Goal: Find specific page/section: Find specific page/section

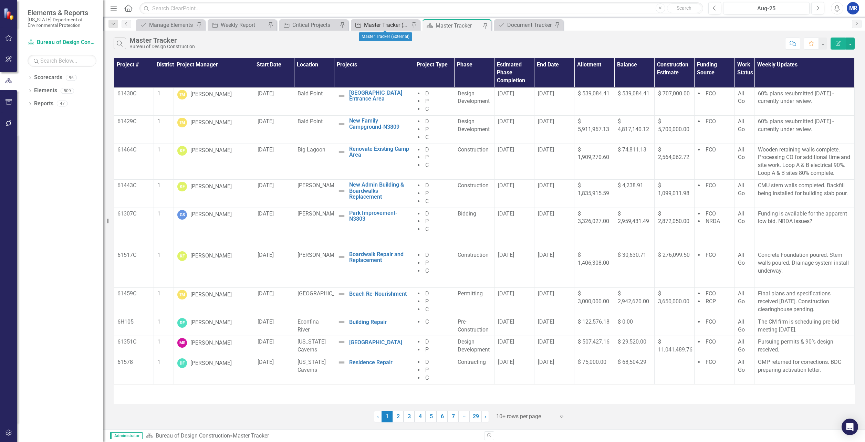
click at [385, 23] on div "Master Tracker (External)" at bounding box center [386, 25] width 45 height 9
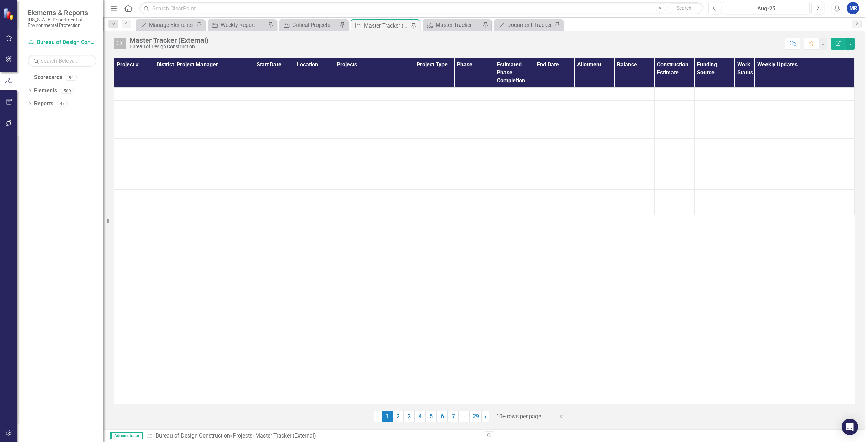
click at [116, 45] on icon "Search" at bounding box center [120, 43] width 8 height 6
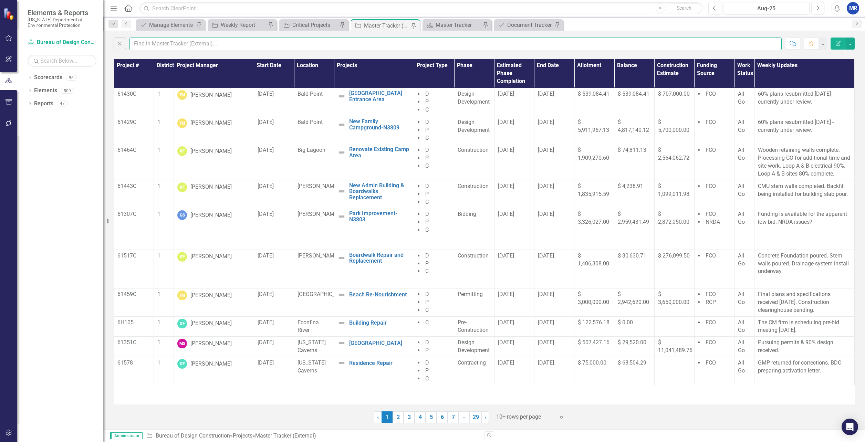
click at [167, 45] on input "text" at bounding box center [455, 44] width 652 height 13
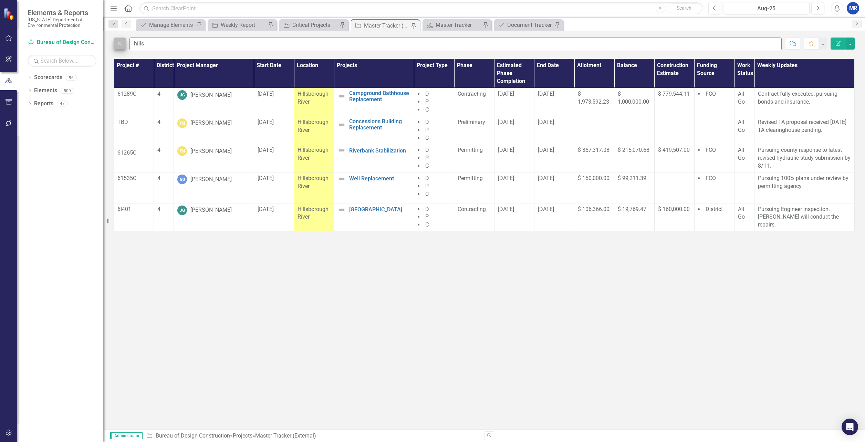
drag, startPoint x: 159, startPoint y: 44, endPoint x: 114, endPoint y: 43, distance: 45.5
click at [114, 43] on div "Close hills" at bounding box center [448, 44] width 668 height 13
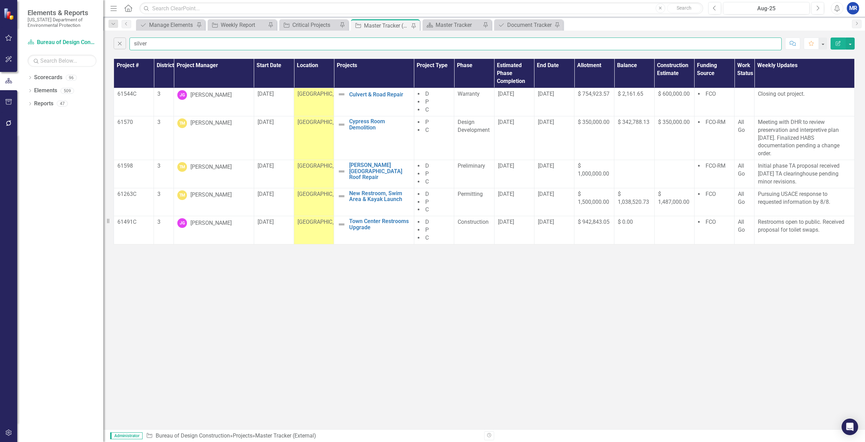
type input "silver"
click at [768, 304] on div "Close silver Comment Favorite Edit Report Project # District Project Manager St…" at bounding box center [484, 230] width 762 height 399
drag, startPoint x: 316, startPoint y: 230, endPoint x: 299, endPoint y: 222, distance: 19.4
click at [299, 222] on div "[GEOGRAPHIC_DATA]" at bounding box center [314, 222] width 33 height 8
drag, startPoint x: 299, startPoint y: 222, endPoint x: 321, endPoint y: 298, distance: 79.5
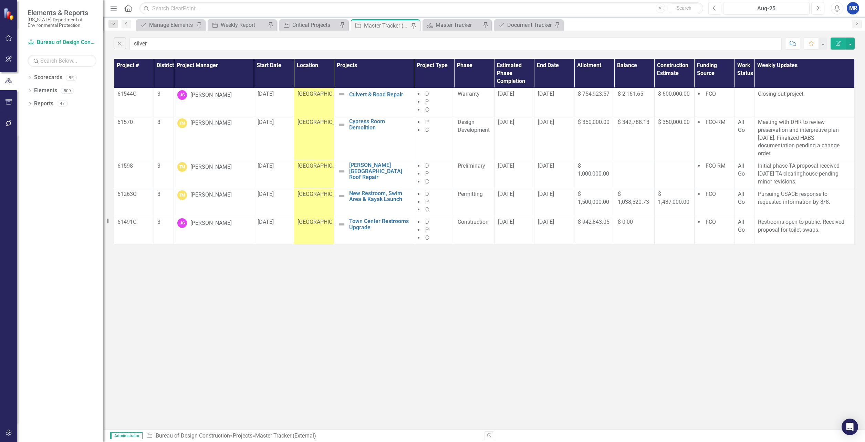
click at [321, 298] on div "Close silver Comment Favorite Edit Report Project # District Project Manager St…" at bounding box center [484, 230] width 762 height 399
